Goal: Navigation & Orientation: Go to known website

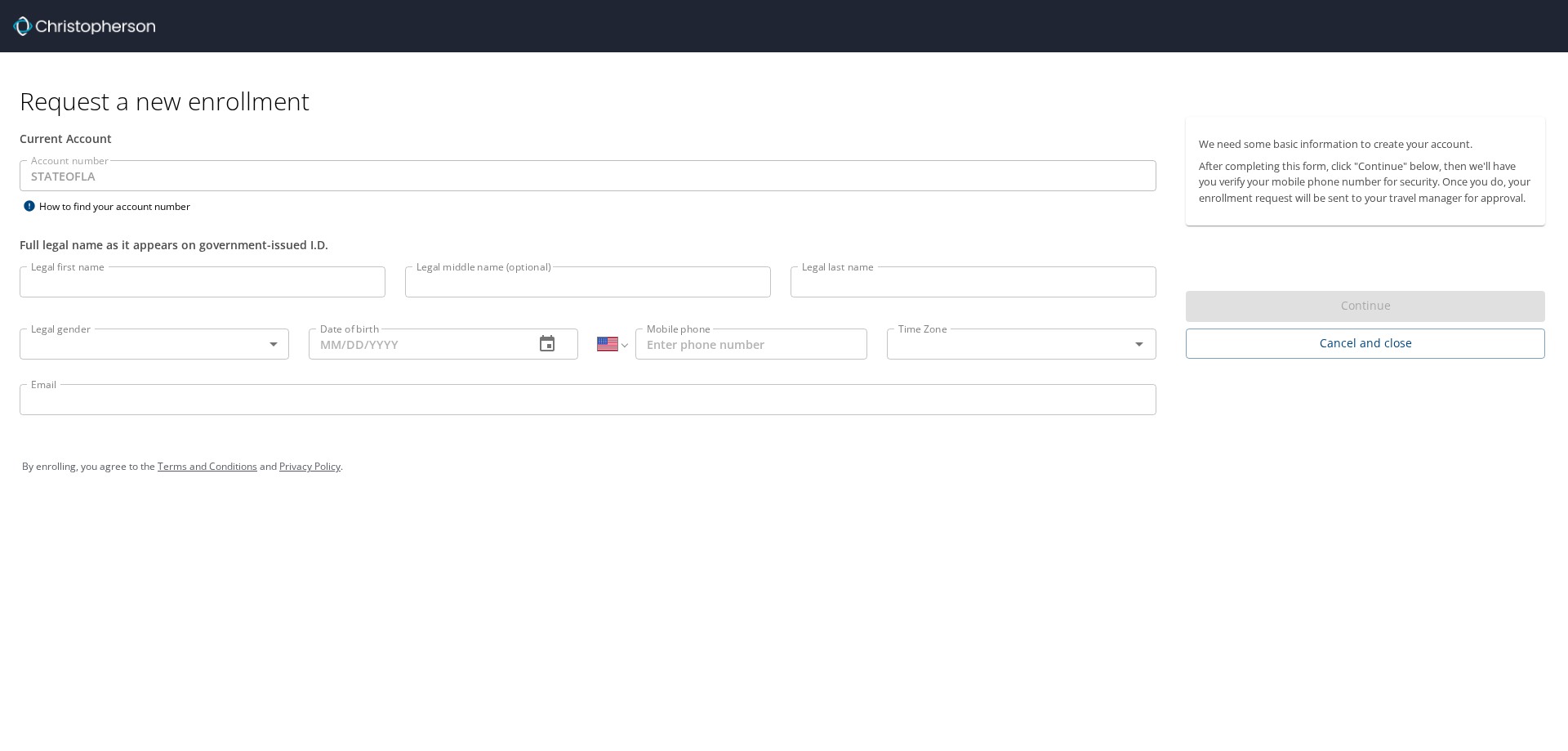
select select "US"
click at [1285, 354] on span "Cancel and close" at bounding box center [1365, 343] width 333 height 20
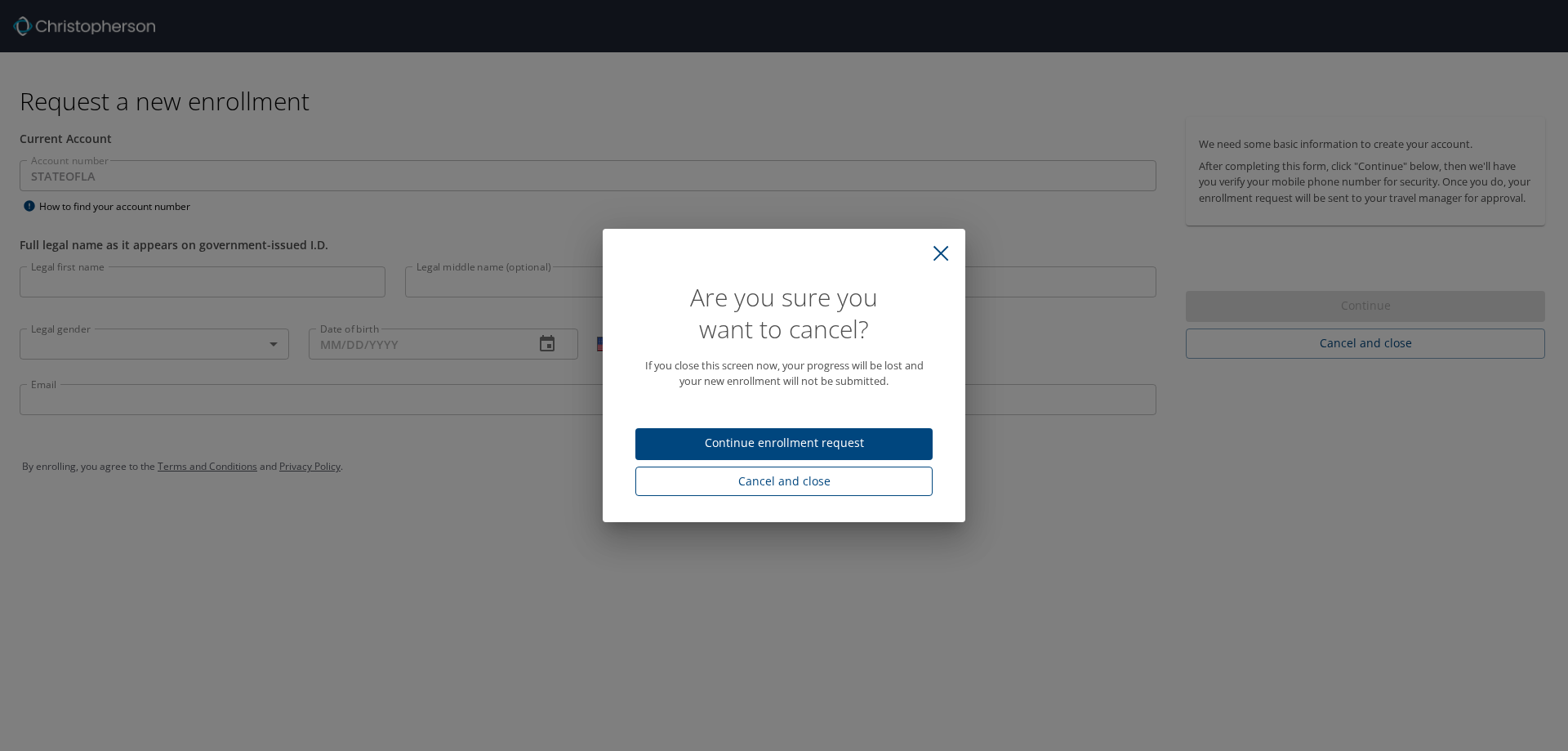
click at [675, 490] on span "Cancel and close" at bounding box center [784, 481] width 271 height 20
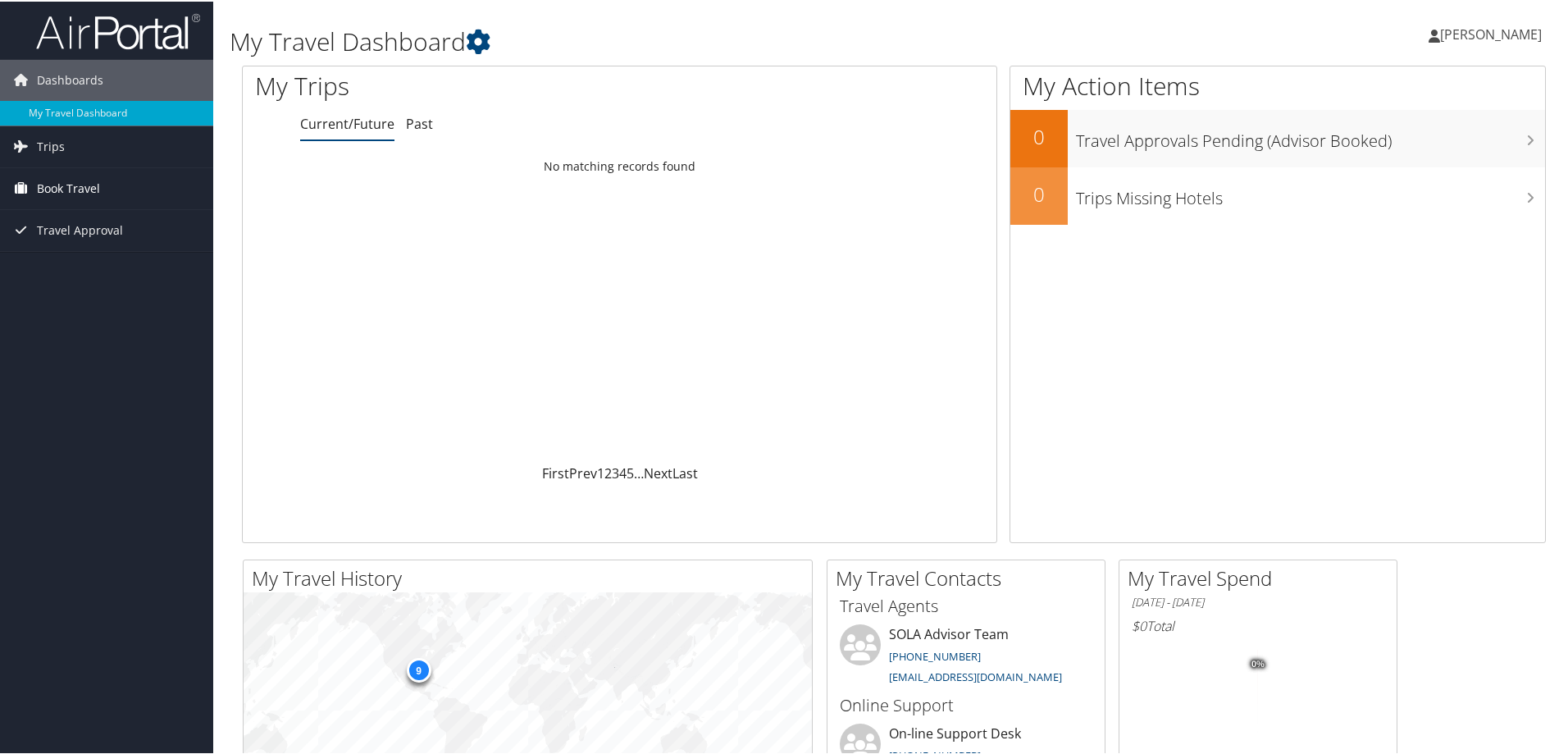
click at [55, 184] on span "Book Travel" at bounding box center [68, 187] width 63 height 41
click at [113, 253] on link "Book/Manage Online Trips" at bounding box center [106, 244] width 213 height 25
click at [1440, 33] on span "QUIANA SKIDMORE" at bounding box center [1490, 33] width 102 height 18
click at [1416, 266] on link "Sign Out" at bounding box center [1447, 267] width 183 height 28
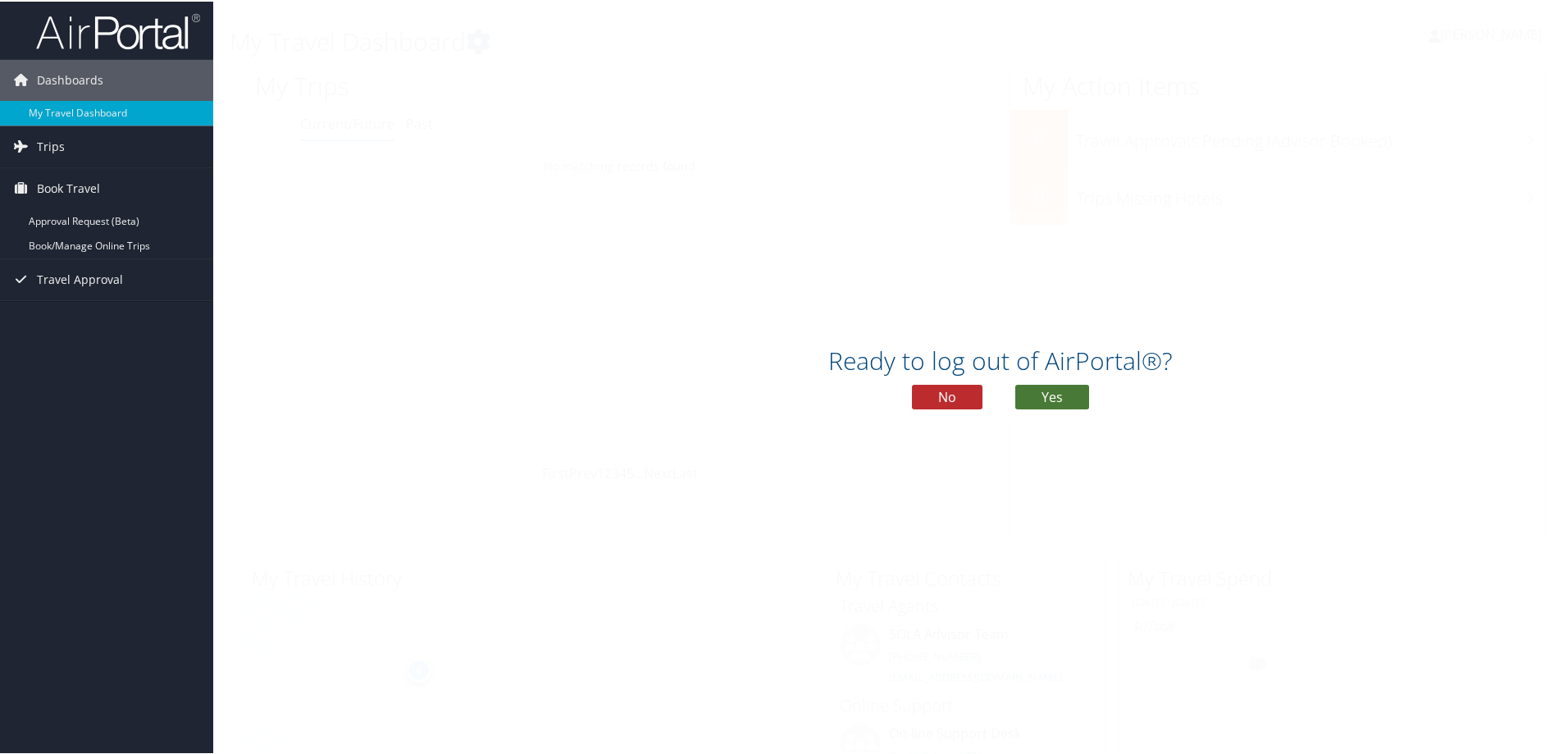
click at [1065, 390] on button "Yes" at bounding box center [1052, 395] width 74 height 25
